Goal: Information Seeking & Learning: Learn about a topic

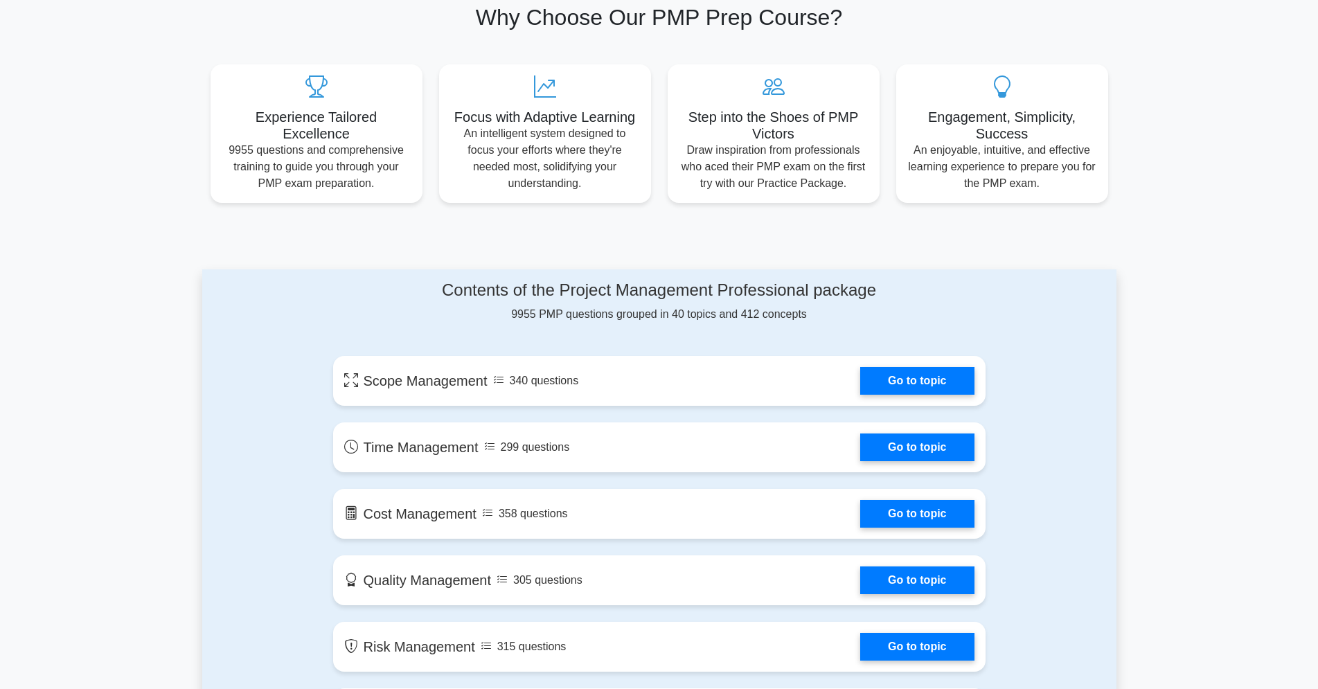
scroll to position [495, 0]
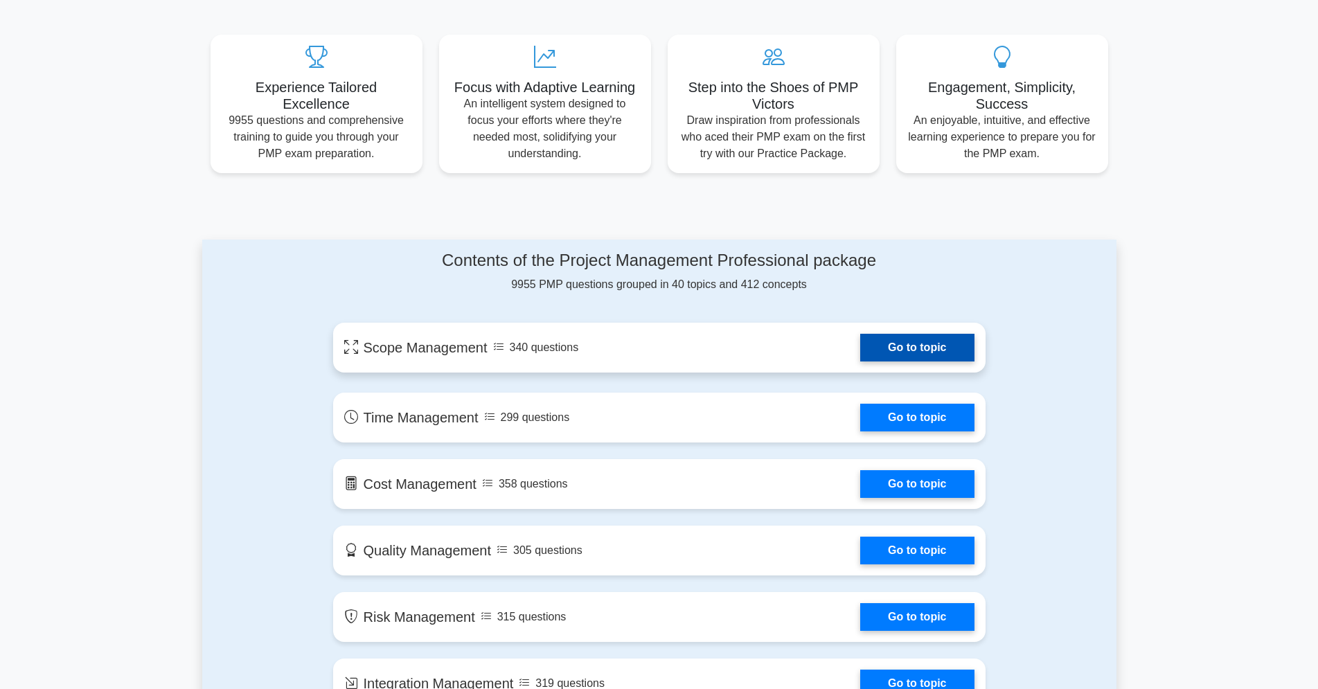
click at [861, 352] on link "Go to topic" at bounding box center [918, 348] width 114 height 28
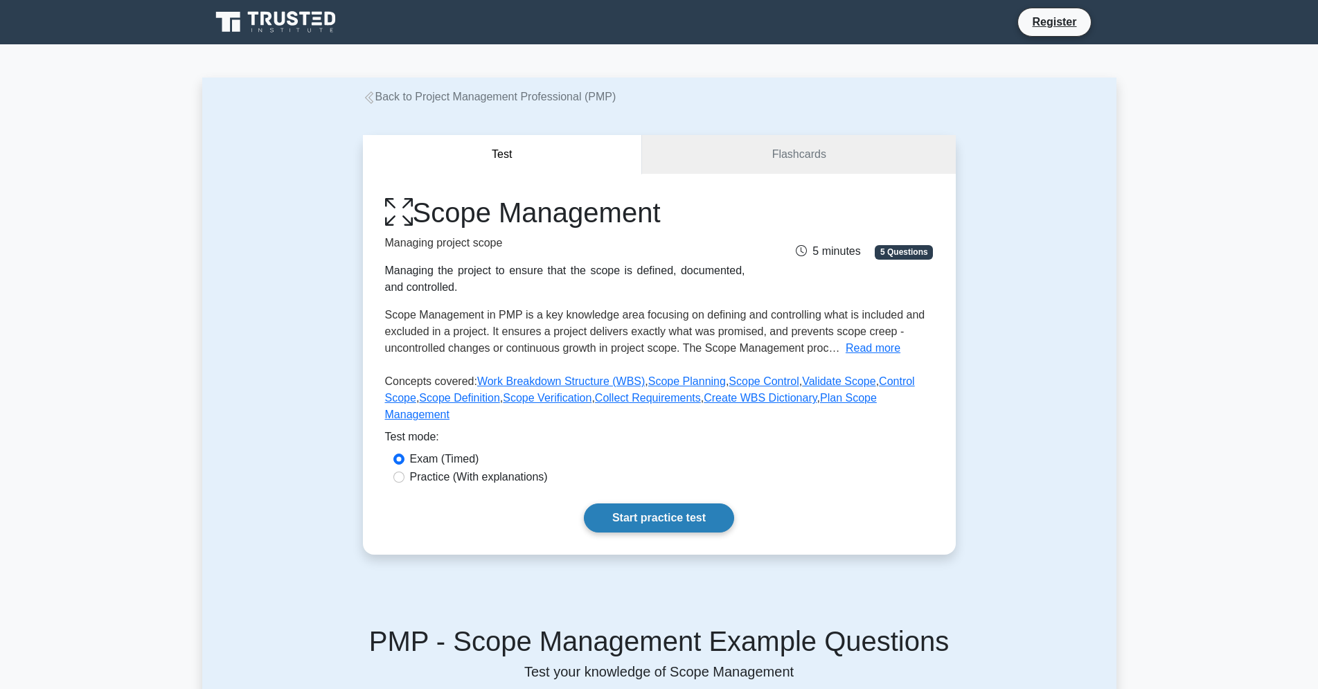
click at [674, 504] on link "Start practice test" at bounding box center [659, 518] width 150 height 29
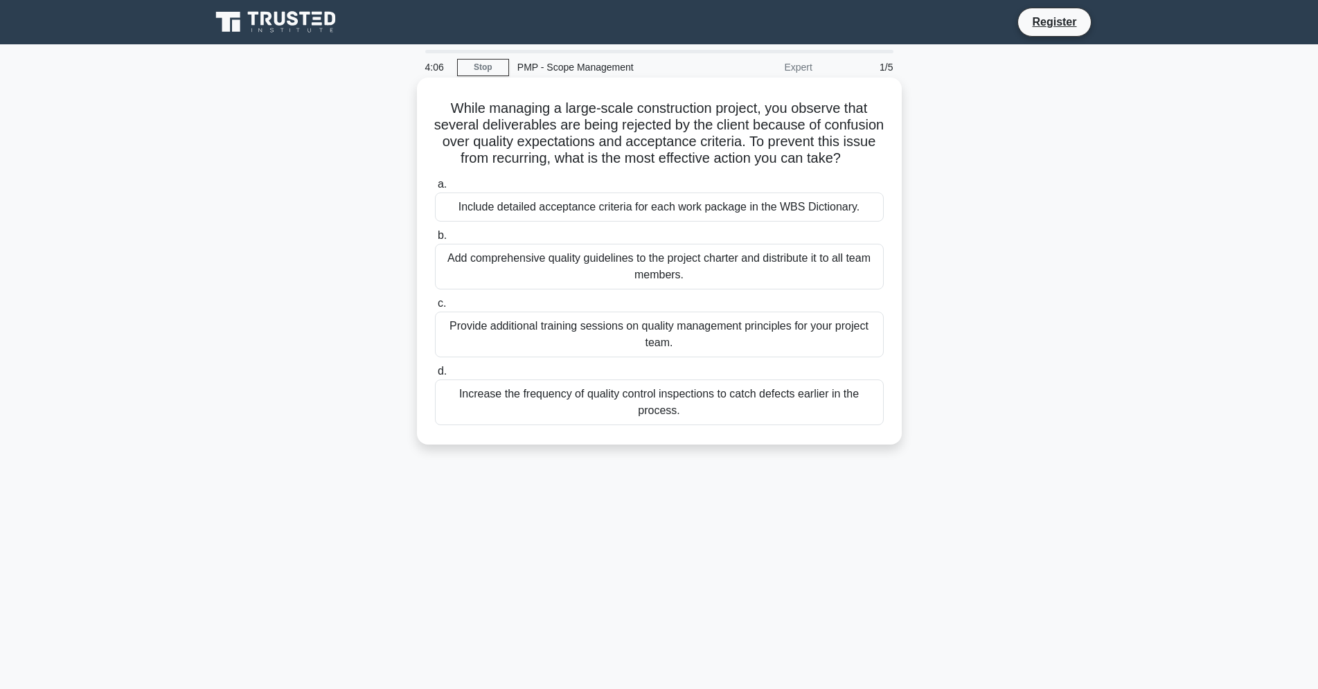
click at [486, 398] on div "Increase the frequency of quality control inspections to catch defects earlier …" at bounding box center [659, 403] width 449 height 46
click at [435, 376] on input "d. Increase the frequency of quality control inspections to catch defects earli…" at bounding box center [435, 371] width 0 height 9
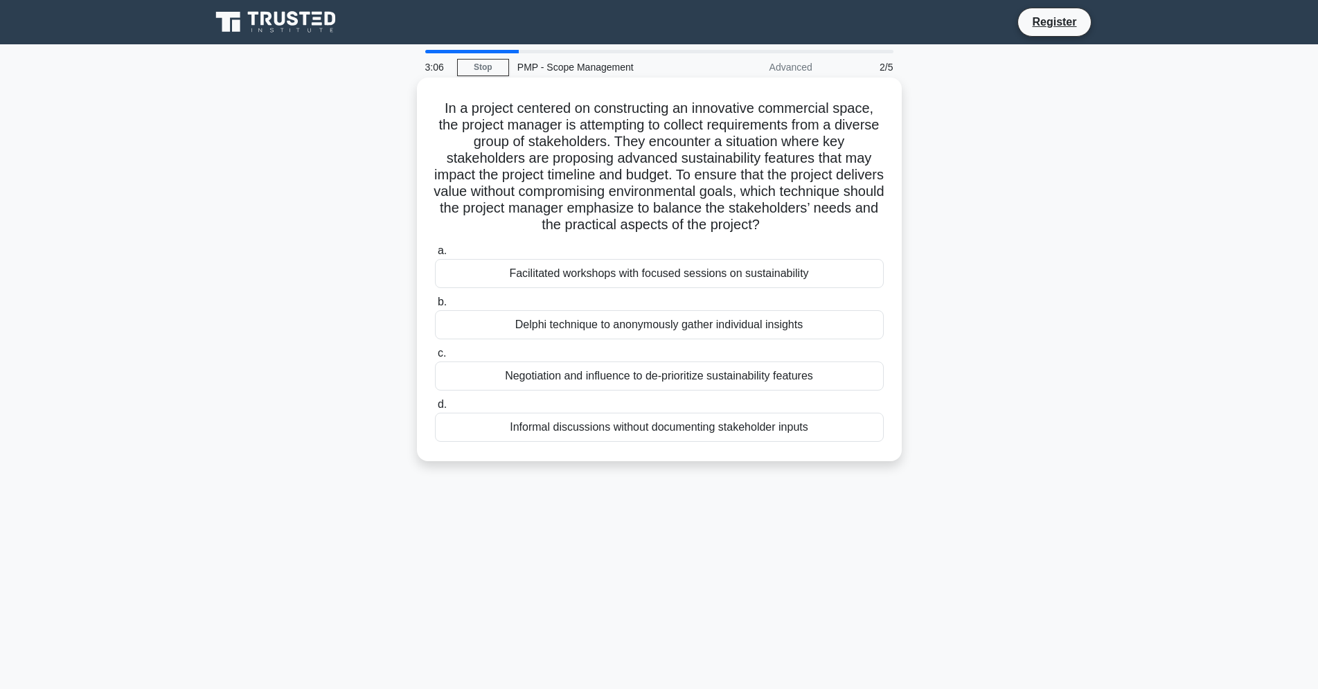
click at [523, 272] on div "Facilitated workshops with focused sessions on sustainability" at bounding box center [659, 273] width 449 height 29
click at [435, 256] on input "a. Facilitated workshops with focused sessions on sustainability" at bounding box center [435, 251] width 0 height 9
